Goal: Use online tool/utility: Utilize a website feature to perform a specific function

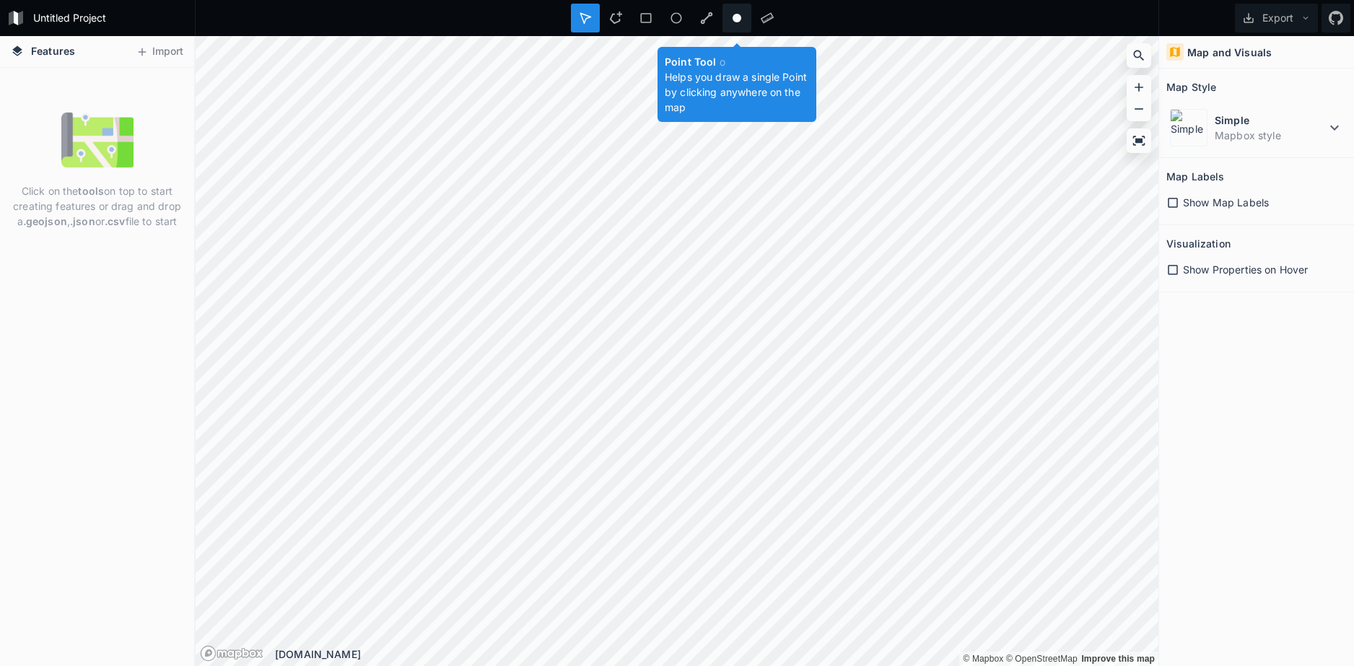
click at [736, 22] on circle at bounding box center [736, 18] width 9 height 9
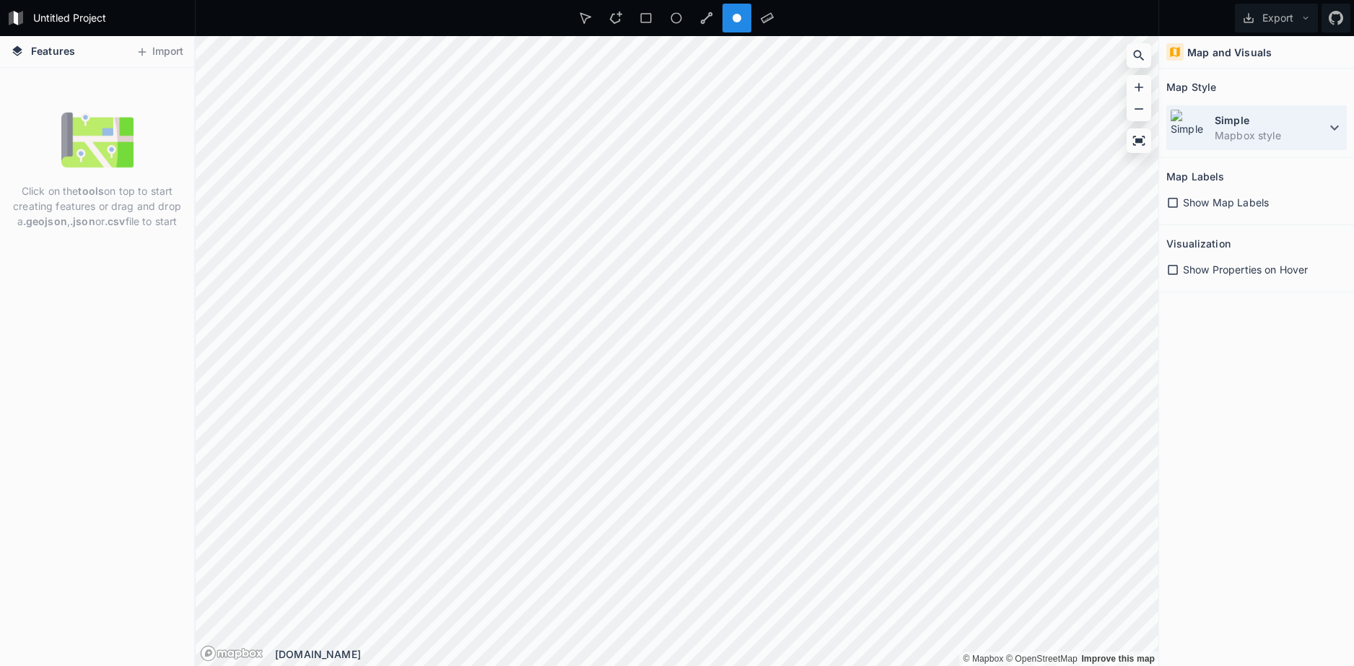
click at [1332, 133] on icon at bounding box center [1333, 127] width 17 height 17
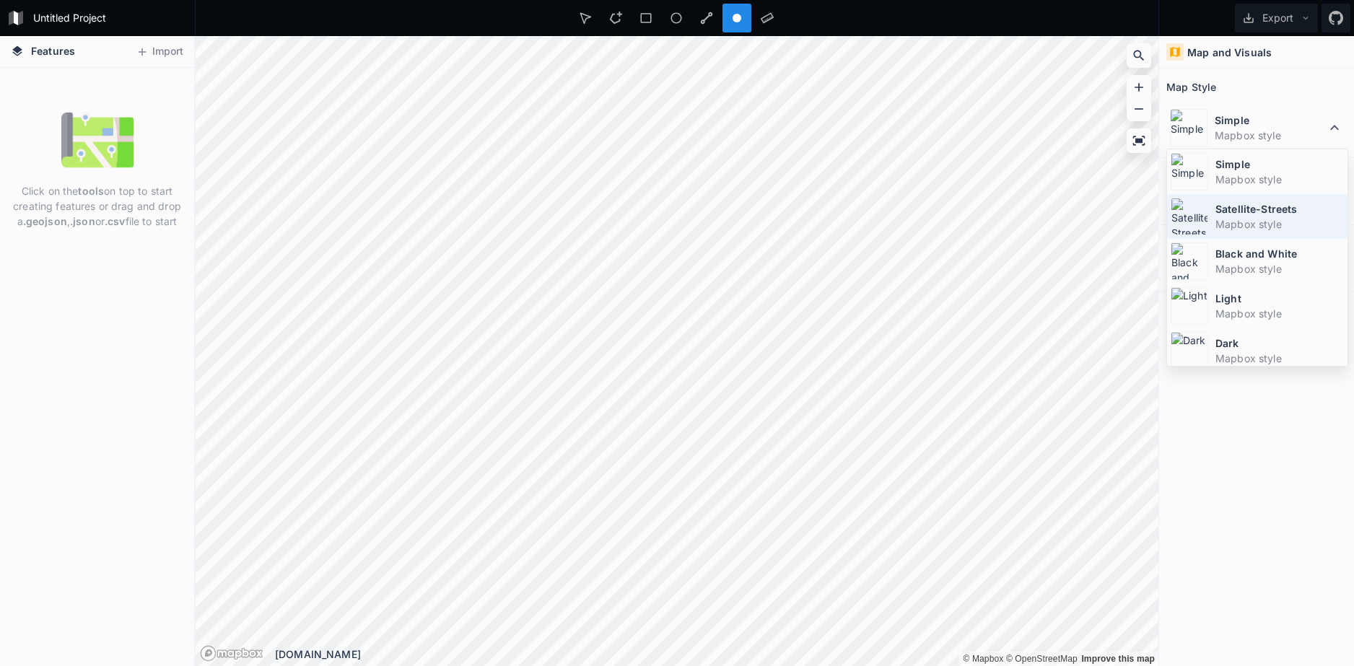
click at [1263, 206] on dt "Satellite-Streets" at bounding box center [1279, 208] width 128 height 15
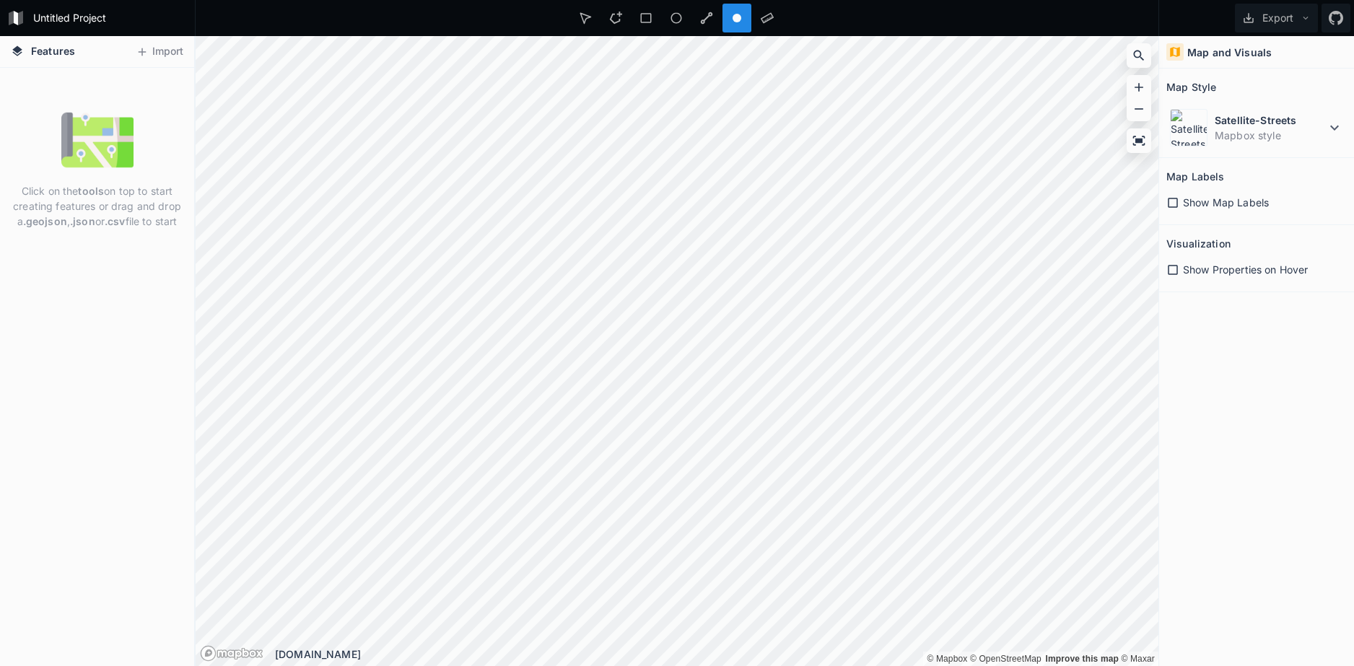
click at [163, 481] on div "Features Import Click on the tools on top to start creating features or drag an…" at bounding box center [677, 351] width 1354 height 630
click at [1172, 203] on icon at bounding box center [1172, 202] width 13 height 13
click at [167, 59] on button "Import" at bounding box center [159, 51] width 62 height 23
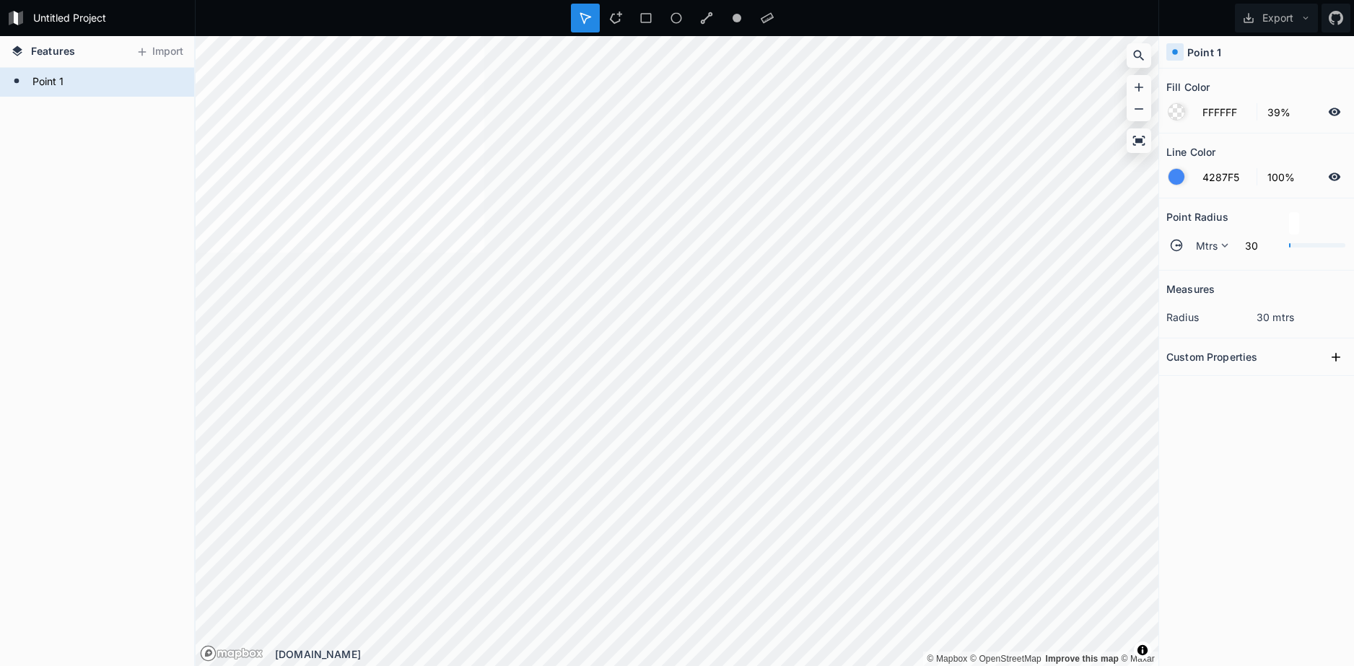
click at [588, 665] on html "Untitled Project Export Features Import Point 1 © Mapbox © OpenStreetMap Improv…" at bounding box center [677, 333] width 1354 height 666
click at [171, 82] on icon at bounding box center [173, 82] width 13 height 13
click at [175, 79] on icon at bounding box center [173, 82] width 12 height 10
click at [149, 102] on div "Delete" at bounding box center [171, 104] width 144 height 30
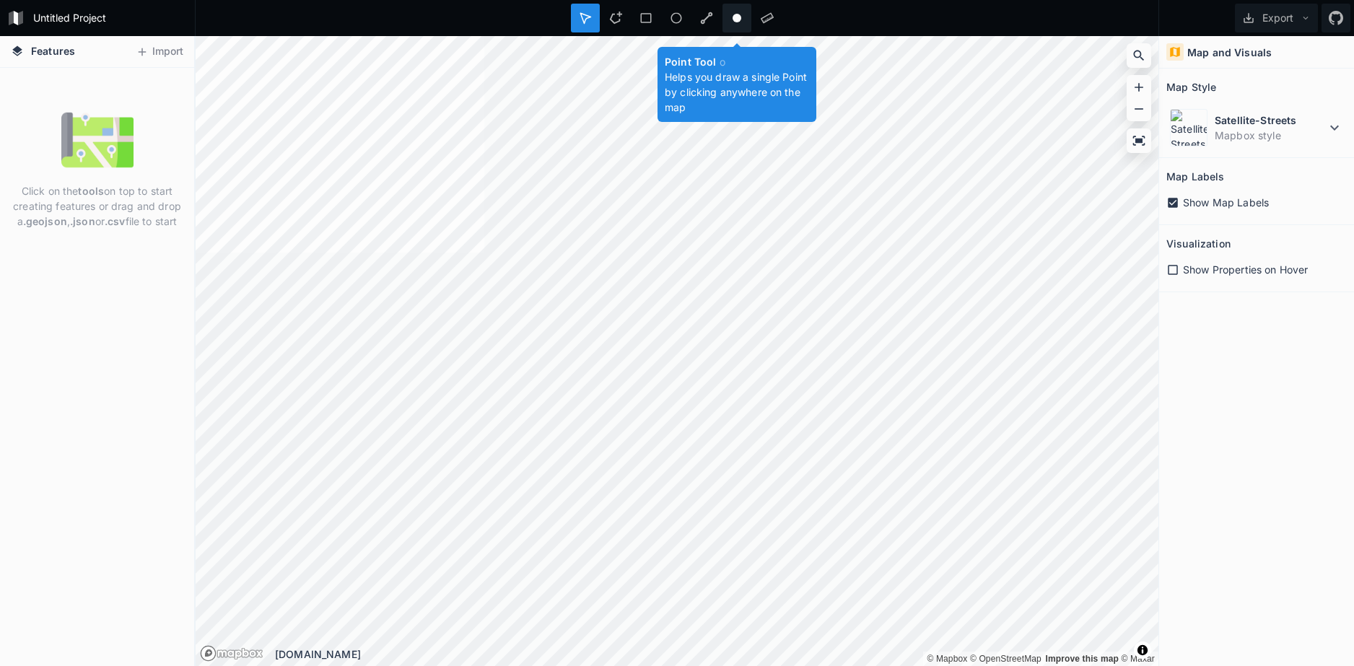
click at [737, 15] on circle at bounding box center [736, 18] width 9 height 9
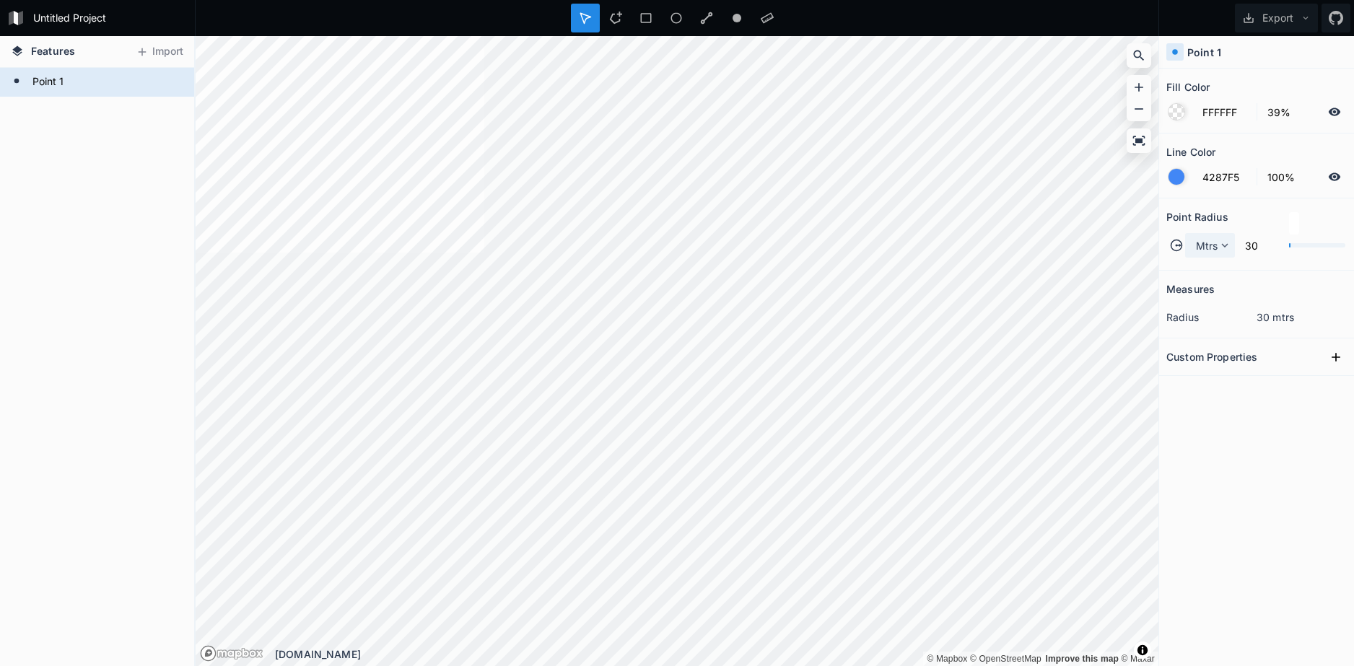
click at [1221, 245] on icon at bounding box center [1224, 245] width 13 height 13
click at [1281, 317] on dd "30 mtrs" at bounding box center [1301, 317] width 90 height 15
click at [1331, 354] on icon at bounding box center [1335, 357] width 14 height 14
click at [1335, 356] on icon at bounding box center [1335, 357] width 14 height 14
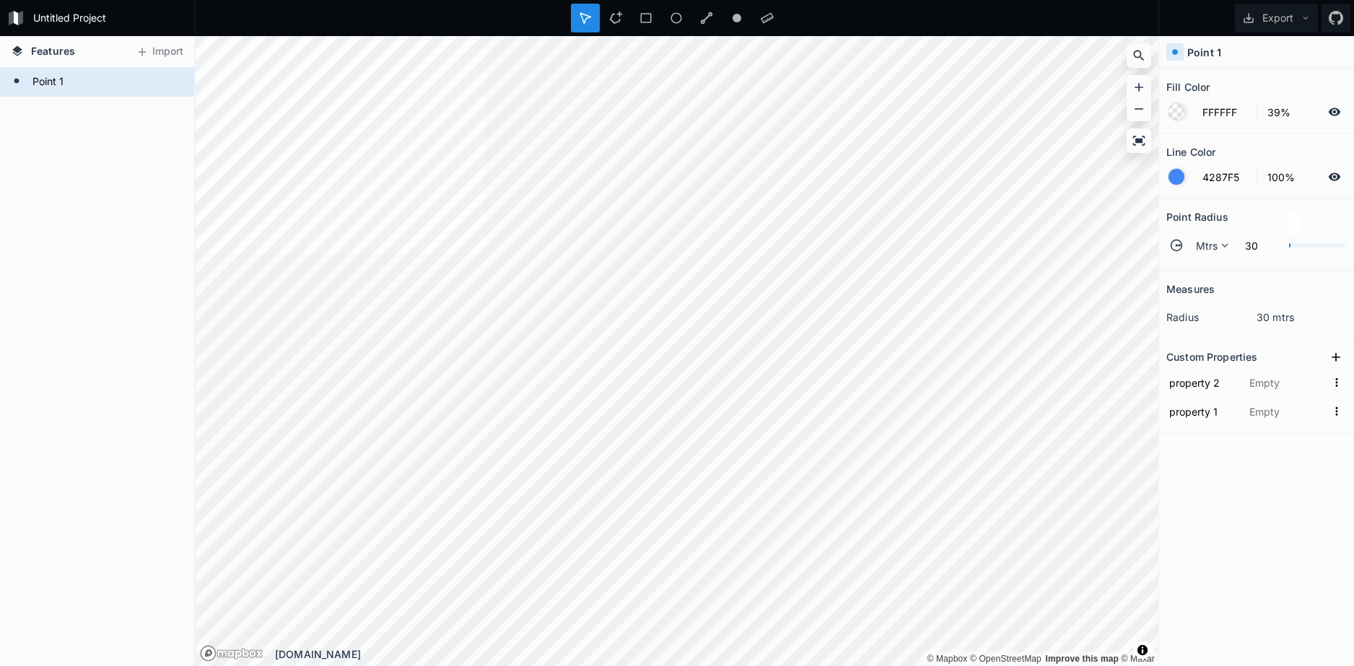
click at [1178, 177] on div at bounding box center [1176, 177] width 16 height 16
click at [1178, 176] on div at bounding box center [1176, 177] width 16 height 16
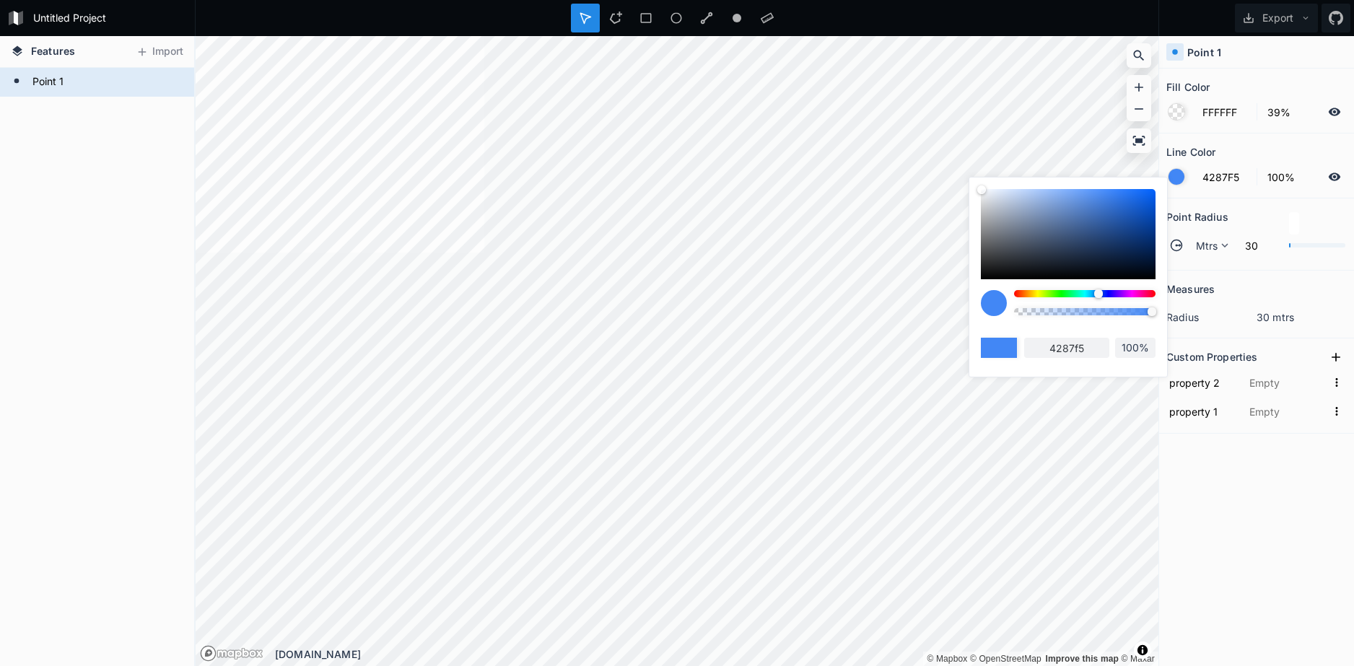
click at [1177, 245] on rect at bounding box center [1178, 245] width 4 height 1
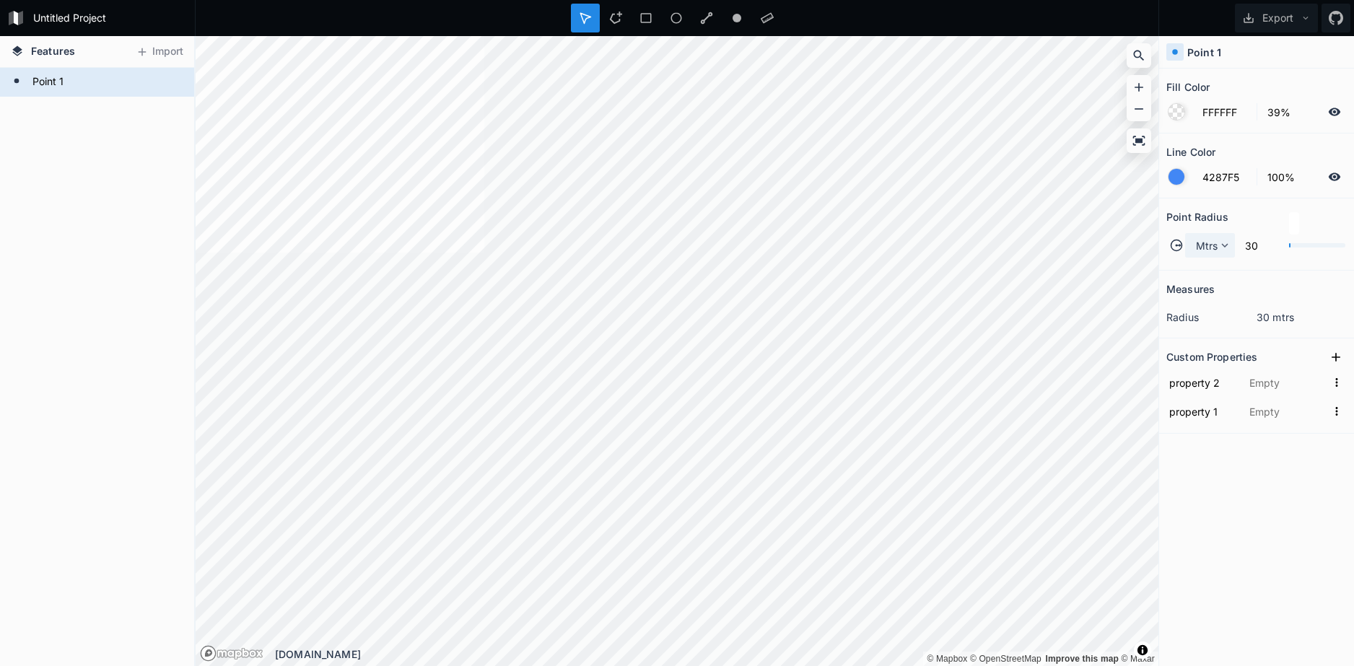
click at [1218, 251] on icon at bounding box center [1224, 245] width 13 height 13
click at [1255, 244] on input "30" at bounding box center [1258, 245] width 45 height 17
type input "3"
type input "1"
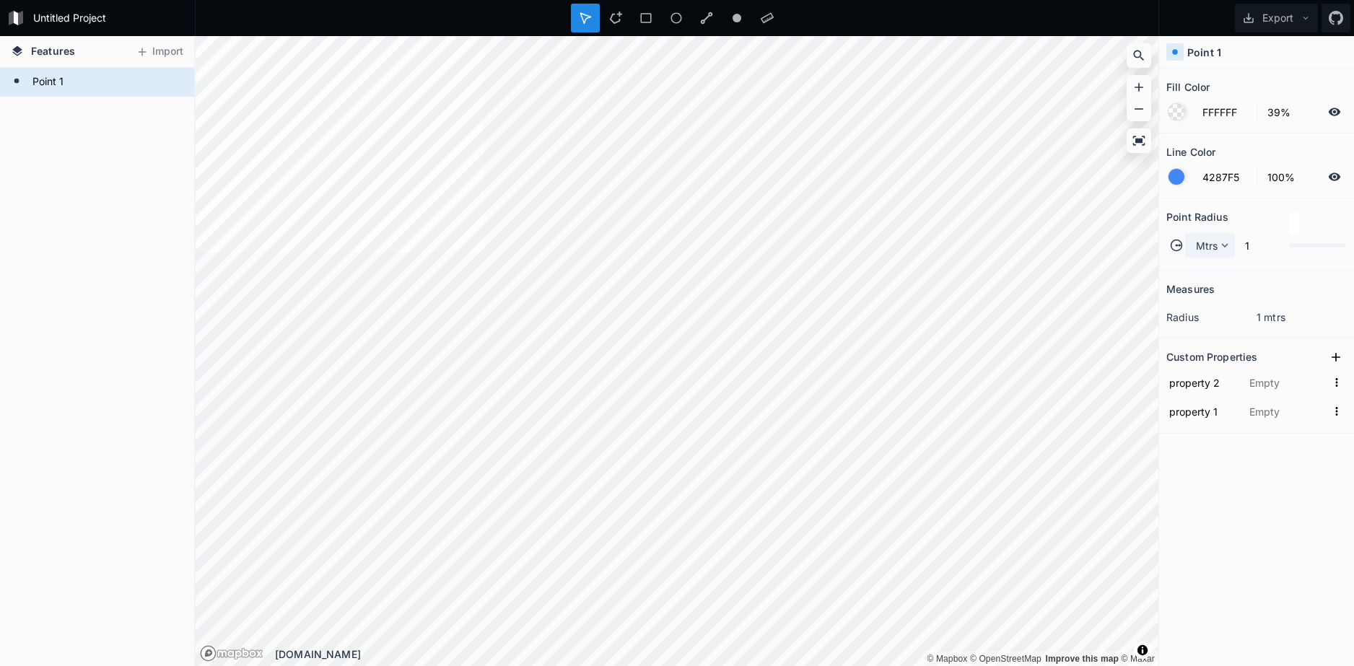
click at [1212, 247] on span "Mtrs" at bounding box center [1207, 245] width 22 height 15
click at [1250, 246] on input "1" at bounding box center [1258, 245] width 45 height 17
type input "0"
drag, startPoint x: 1319, startPoint y: 245, endPoint x: 1253, endPoint y: 256, distance: 67.3
click at [1253, 250] on div "Mtrs 0" at bounding box center [1256, 245] width 180 height 35
